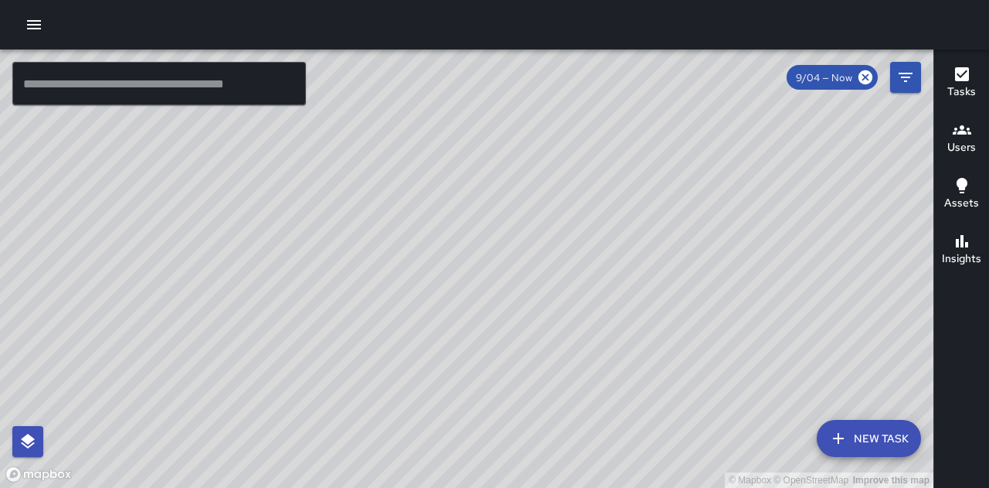
drag, startPoint x: 131, startPoint y: 208, endPoint x: 216, endPoint y: 211, distance: 84.3
click at [216, 211] on div "© Mapbox © OpenStreetMap Improve this map" at bounding box center [466, 268] width 933 height 438
drag, startPoint x: 460, startPoint y: 71, endPoint x: 431, endPoint y: 131, distance: 66.3
click at [433, 131] on div "© Mapbox © OpenStreetMap Improve this map" at bounding box center [466, 268] width 933 height 438
drag, startPoint x: 406, startPoint y: 147, endPoint x: 392, endPoint y: 177, distance: 32.9
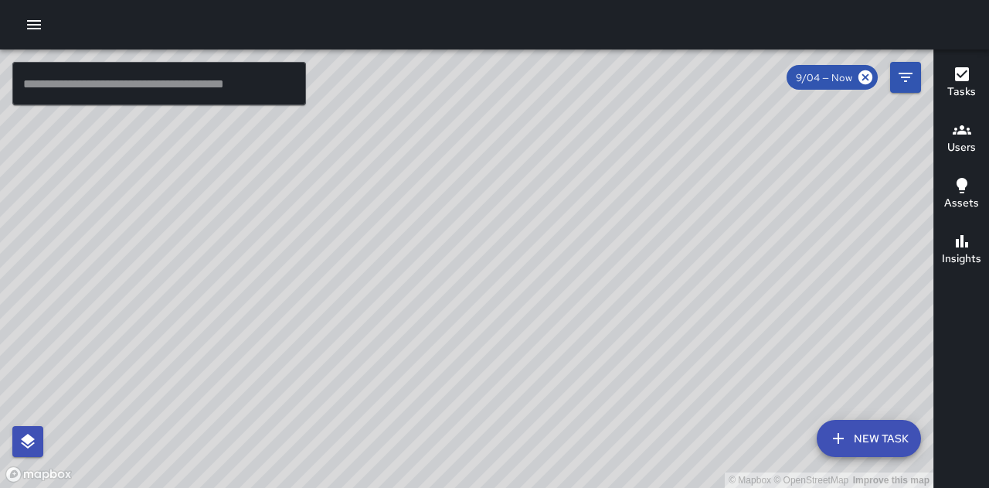
click at [392, 177] on div "© Mapbox © OpenStreetMap Improve this map" at bounding box center [466, 268] width 933 height 438
drag, startPoint x: 295, startPoint y: 115, endPoint x: 311, endPoint y: 321, distance: 206.9
click at [311, 321] on div "© Mapbox © OpenStreetMap Improve this map" at bounding box center [466, 268] width 933 height 438
drag, startPoint x: 386, startPoint y: 378, endPoint x: 439, endPoint y: 228, distance: 158.8
click at [439, 228] on div "© Mapbox © OpenStreetMap Improve this map" at bounding box center [466, 268] width 933 height 438
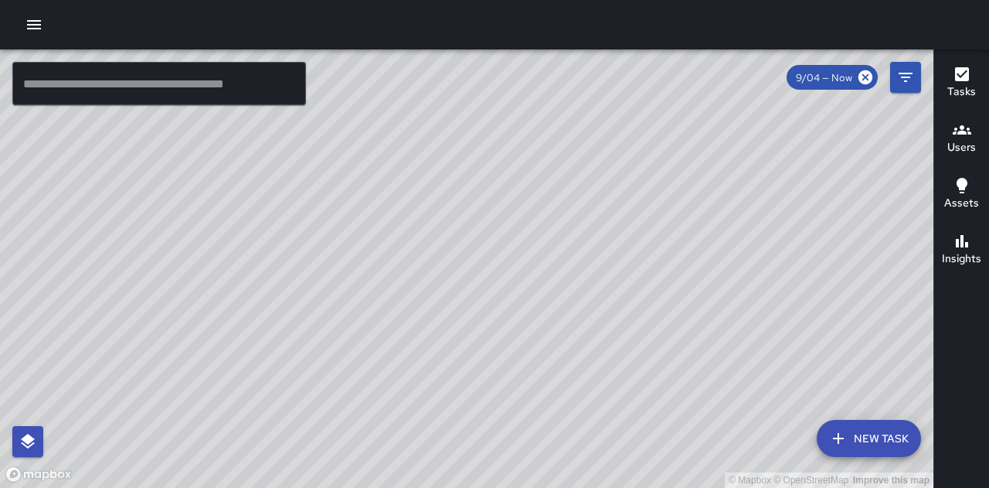
drag, startPoint x: 493, startPoint y: 254, endPoint x: 375, endPoint y: 84, distance: 206.6
click at [375, 84] on div "© Mapbox © OpenStreetMap Improve this map" at bounding box center [466, 268] width 933 height 438
drag, startPoint x: 814, startPoint y: 358, endPoint x: 407, endPoint y: 132, distance: 464.8
click at [407, 132] on div "© Mapbox © OpenStreetMap Improve this map" at bounding box center [466, 268] width 933 height 438
drag, startPoint x: 627, startPoint y: 120, endPoint x: 593, endPoint y: 267, distance: 150.9
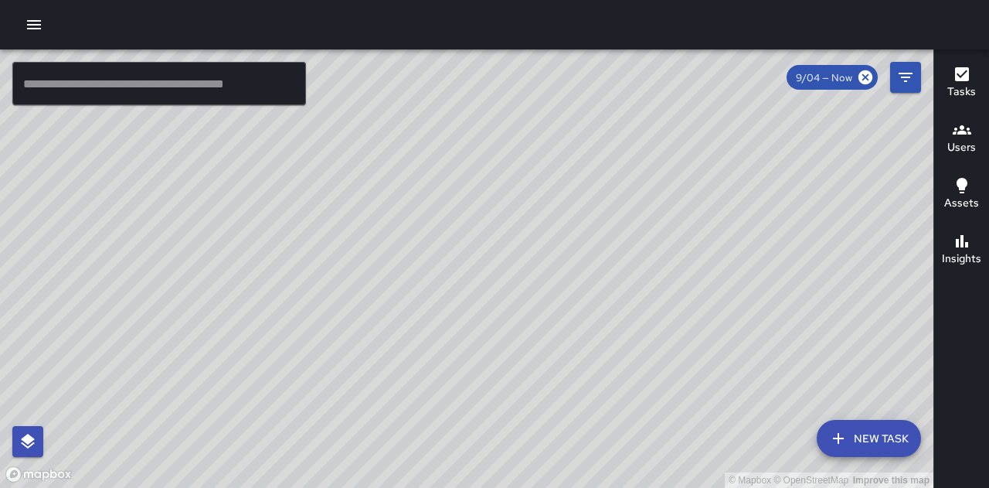
click at [592, 267] on div "© Mapbox © OpenStreetMap Improve this map" at bounding box center [466, 268] width 933 height 438
drag, startPoint x: 493, startPoint y: 226, endPoint x: 492, endPoint y: 256, distance: 29.4
click at [492, 259] on div "© Mapbox © OpenStreetMap Improve this map" at bounding box center [466, 268] width 933 height 438
drag, startPoint x: 409, startPoint y: 181, endPoint x: 477, endPoint y: 290, distance: 128.4
click at [477, 290] on div "© Mapbox © OpenStreetMap Improve this map" at bounding box center [466, 268] width 933 height 438
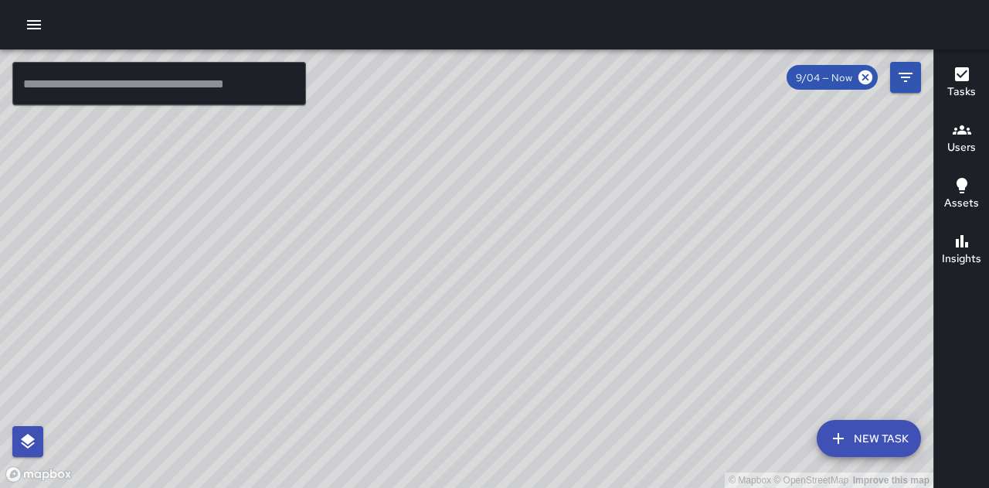
drag, startPoint x: 629, startPoint y: 449, endPoint x: 609, endPoint y: 376, distance: 75.4
click at [609, 376] on div "© Mapbox © OpenStreetMap Improve this map" at bounding box center [466, 268] width 933 height 438
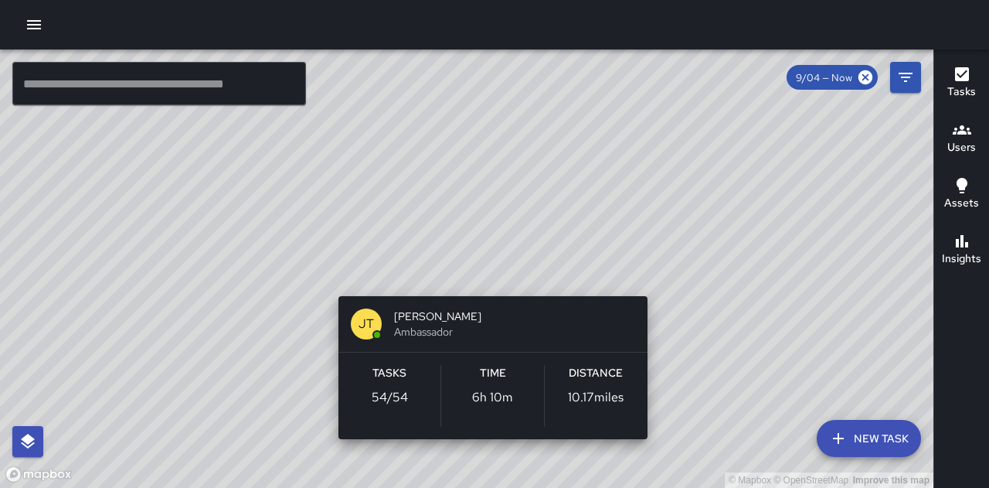
drag, startPoint x: 668, startPoint y: 279, endPoint x: 658, endPoint y: 300, distance: 23.2
drag, startPoint x: 658, startPoint y: 300, endPoint x: 187, endPoint y: 268, distance: 471.6
click at [187, 268] on div "© Mapbox © OpenStreetMap Improve this map [PERSON_NAME] Ambassador Tasks 54 / 5…" at bounding box center [466, 268] width 933 height 438
